Goal: Task Accomplishment & Management: Use online tool/utility

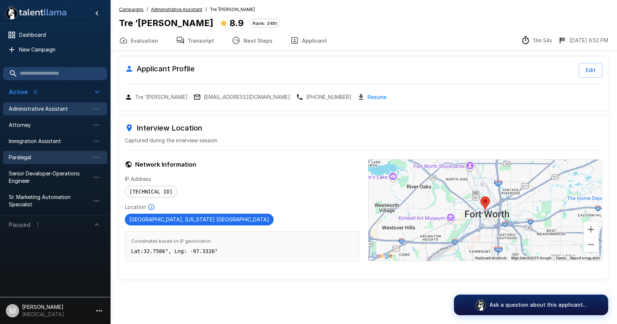
click at [41, 153] on span "Paralegal" at bounding box center [49, 156] width 81 height 7
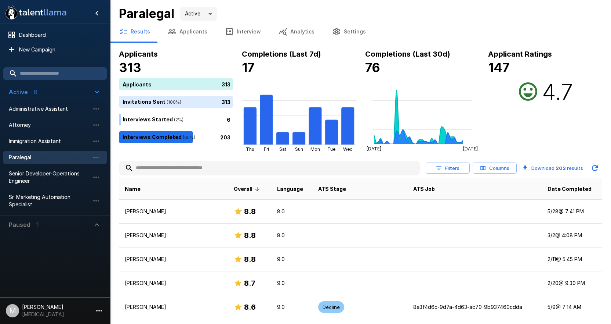
click at [189, 170] on input "text" at bounding box center [269, 167] width 301 height 13
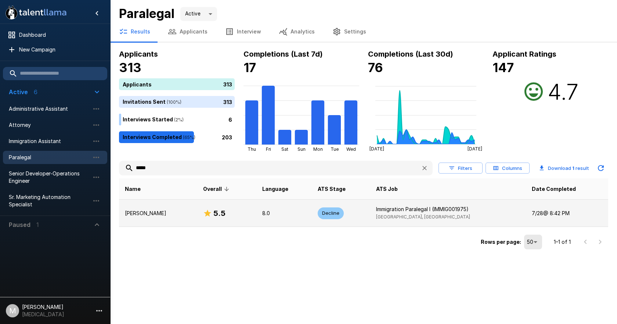
type input "*****"
click at [155, 207] on td "[PERSON_NAME]" at bounding box center [158, 212] width 78 height 27
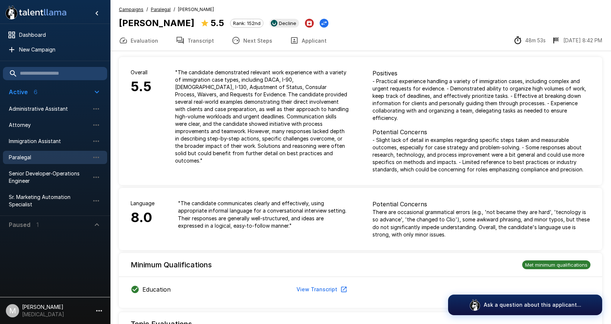
click at [214, 45] on button "Transcript" at bounding box center [195, 40] width 56 height 21
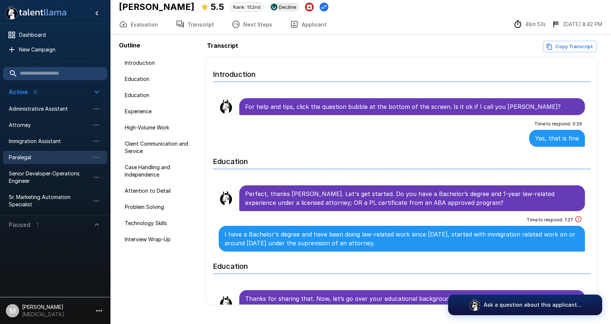
scroll to position [32, 0]
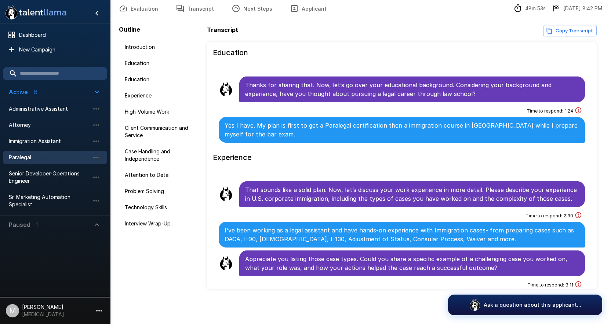
scroll to position [220, 0]
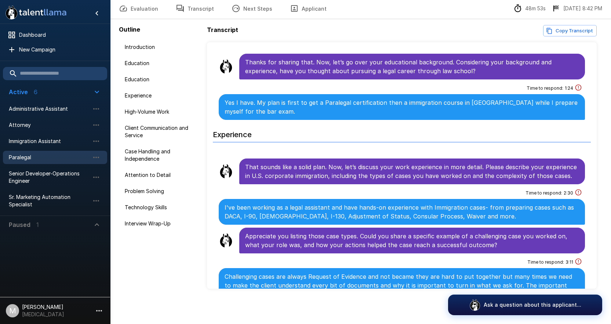
click at [423, 102] on p "Yes I have. My plan is first to get a Paralegal certification then a immigratio…" at bounding box center [402, 107] width 355 height 18
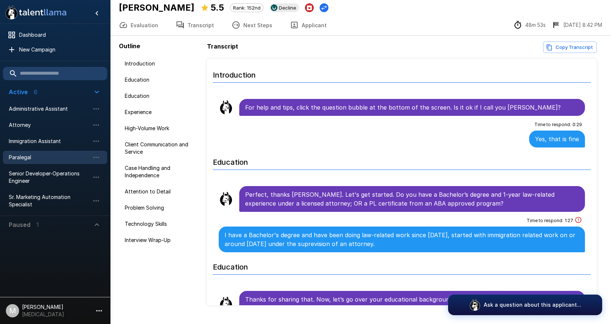
scroll to position [0, 0]
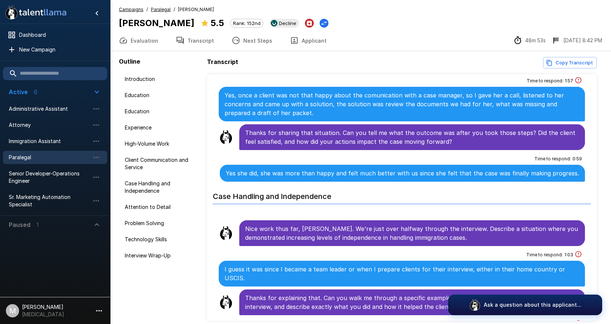
scroll to position [1212, 0]
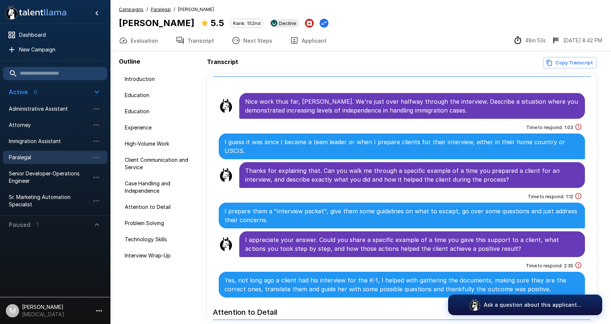
click at [402, 191] on div "Time to respond : 1 : 12 I prepare them a "interview packet", give them some gu…" at bounding box center [402, 209] width 366 height 37
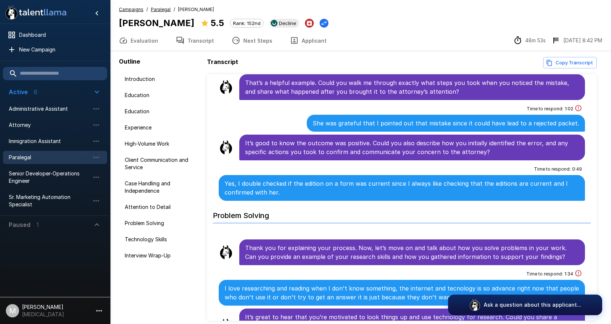
click at [405, 215] on div "Problem Solving" at bounding box center [402, 215] width 378 height 24
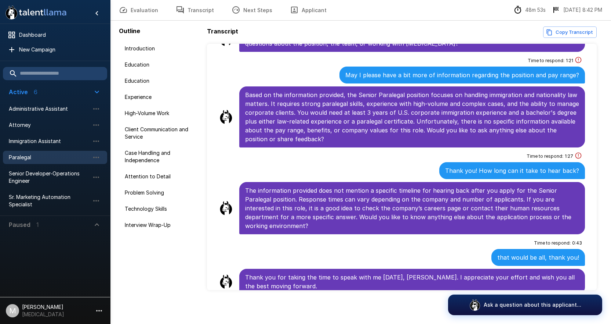
scroll to position [32, 0]
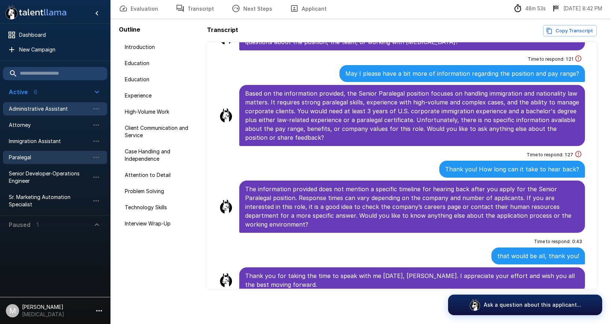
click at [32, 109] on span "Administrative Assistant" at bounding box center [49, 108] width 81 height 7
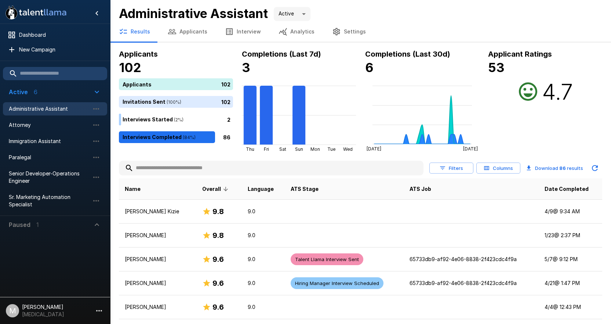
click at [425, 12] on div "Administrative Assistant Active ****" at bounding box center [361, 13] width 484 height 15
click at [200, 169] on input "text" at bounding box center [271, 167] width 305 height 13
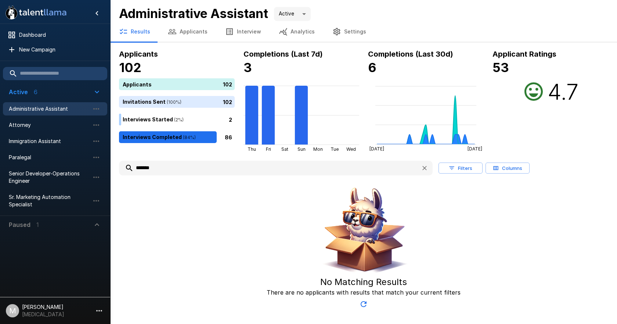
click at [358, 163] on input "*******" at bounding box center [267, 167] width 296 height 13
type input "*******"
click at [183, 21] on button "Applicants" at bounding box center [187, 31] width 57 height 21
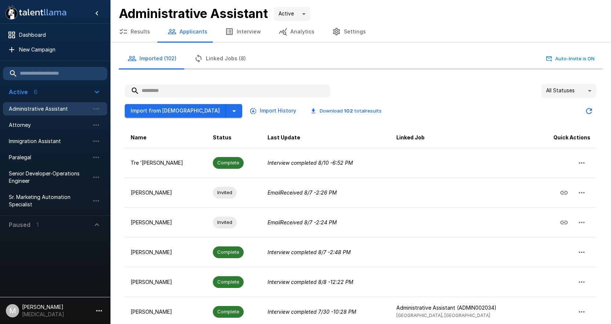
click at [155, 86] on input "text" at bounding box center [228, 90] width 206 height 13
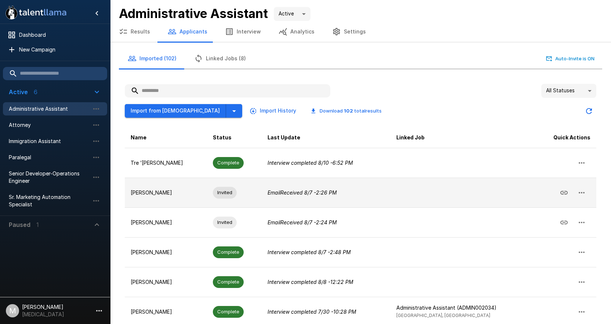
click at [345, 204] on td "Email Received [DATE] 2:26 PM" at bounding box center [326, 192] width 129 height 30
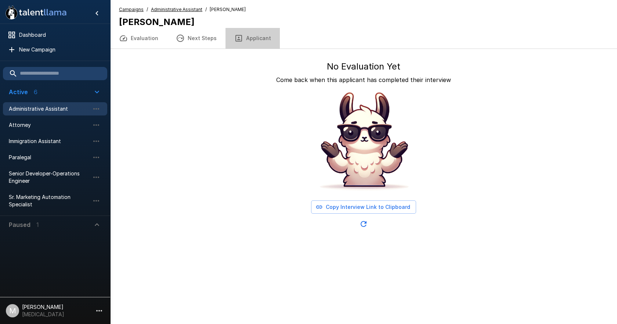
click at [254, 40] on button "Applicant" at bounding box center [252, 38] width 54 height 21
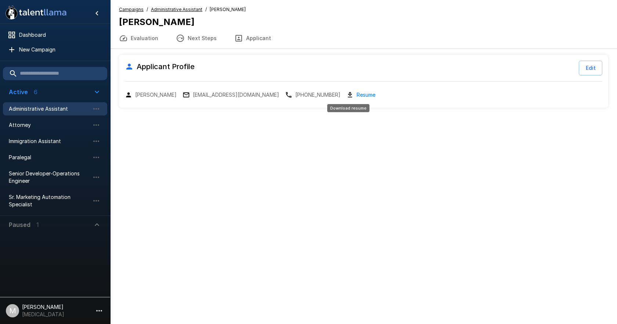
click at [357, 97] on link "Resume" at bounding box center [366, 94] width 19 height 8
click at [426, 267] on div ".st0{fill:#FFFFFF;} .st1{fill:#76a4ed;} Dashboard New Campaign Active 6 Adminis…" at bounding box center [308, 162] width 617 height 324
